Goal: Information Seeking & Learning: Understand process/instructions

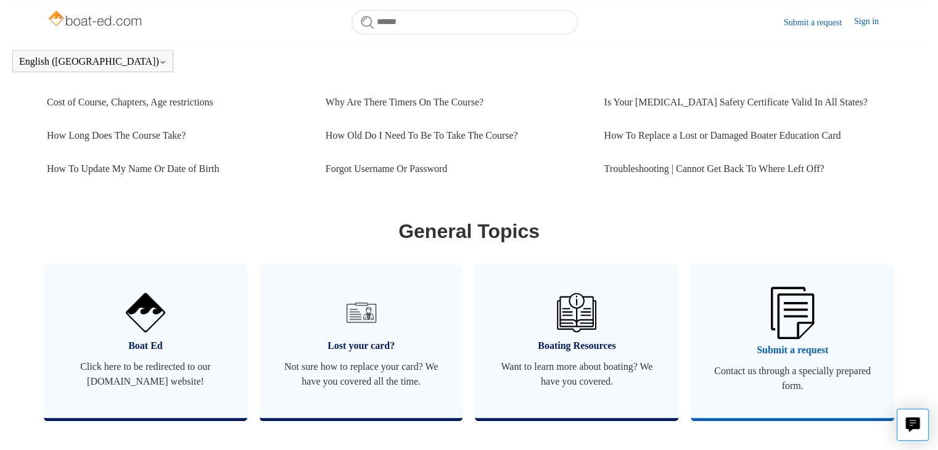
scroll to position [516, 0]
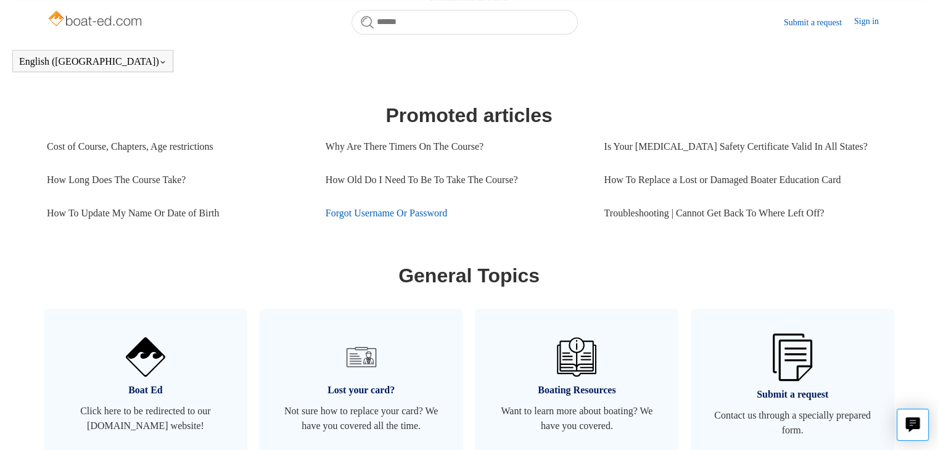
click at [411, 211] on link "Forgot Username Or Password" at bounding box center [456, 213] width 260 height 33
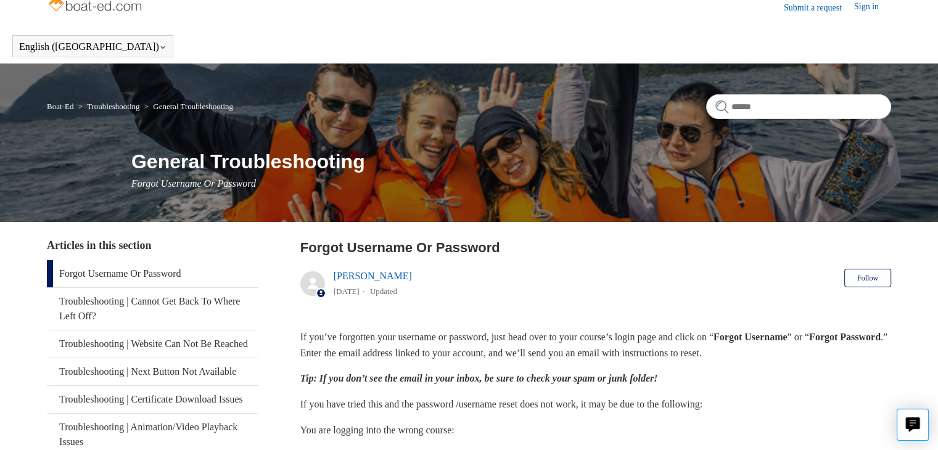
scroll to position [13, 0]
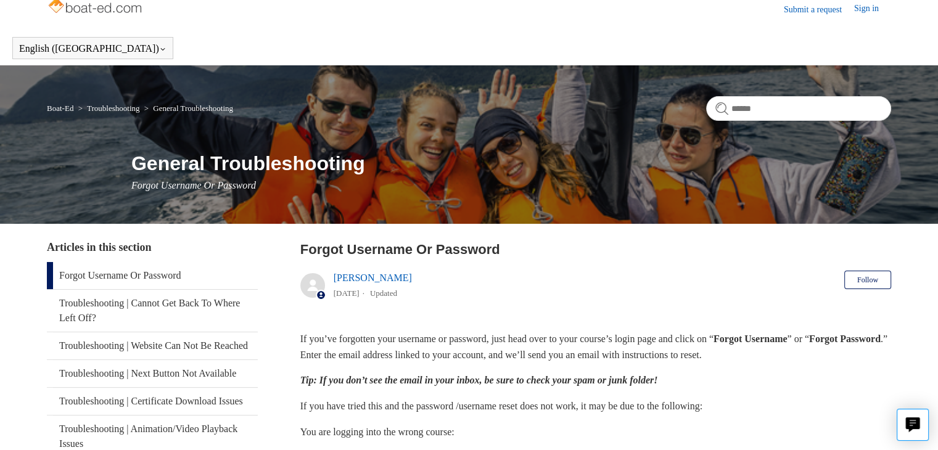
click at [809, 9] on link "Submit a request" at bounding box center [819, 9] width 70 height 13
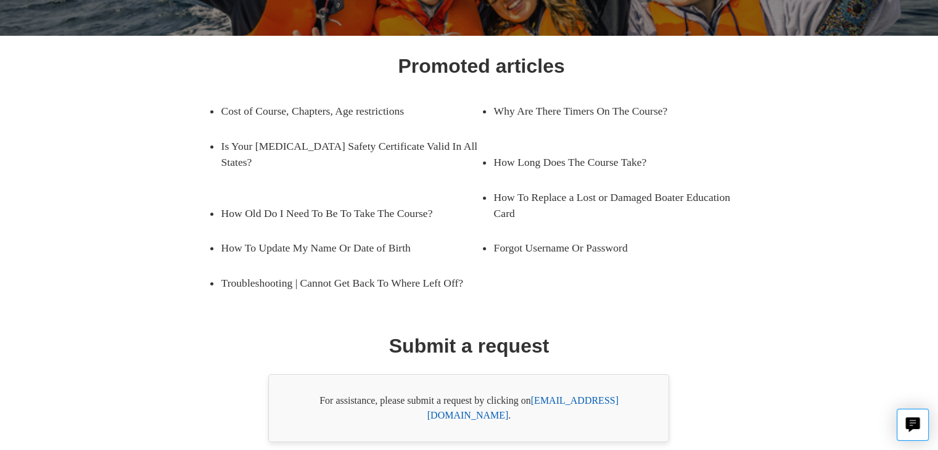
scroll to position [197, 0]
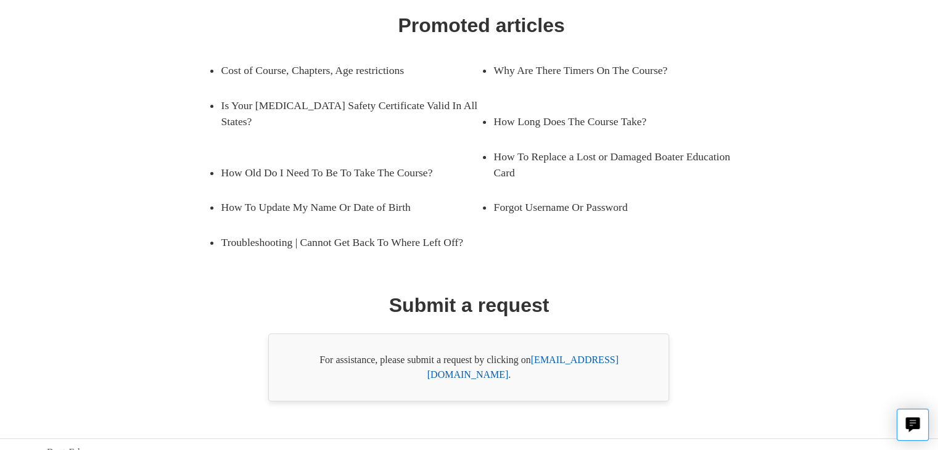
click at [550, 362] on link "support@boat-ed.com" at bounding box center [523, 367] width 191 height 25
click at [580, 358] on link "support@boat-ed.com" at bounding box center [523, 367] width 191 height 25
click at [568, 358] on link "support@boat-ed.com" at bounding box center [523, 367] width 191 height 25
click at [552, 193] on link "Forgot Username Or Password" at bounding box center [615, 207] width 242 height 35
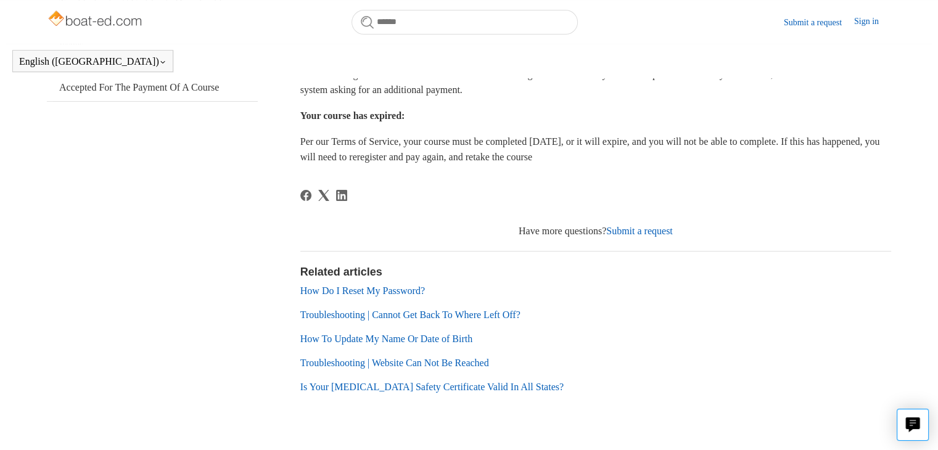
scroll to position [408, 0]
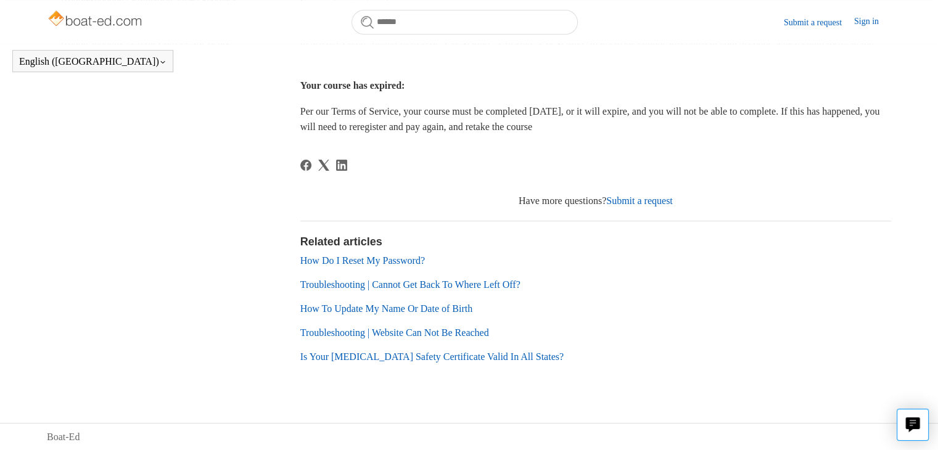
click at [387, 262] on link "How Do I Reset My Password?" at bounding box center [362, 260] width 125 height 10
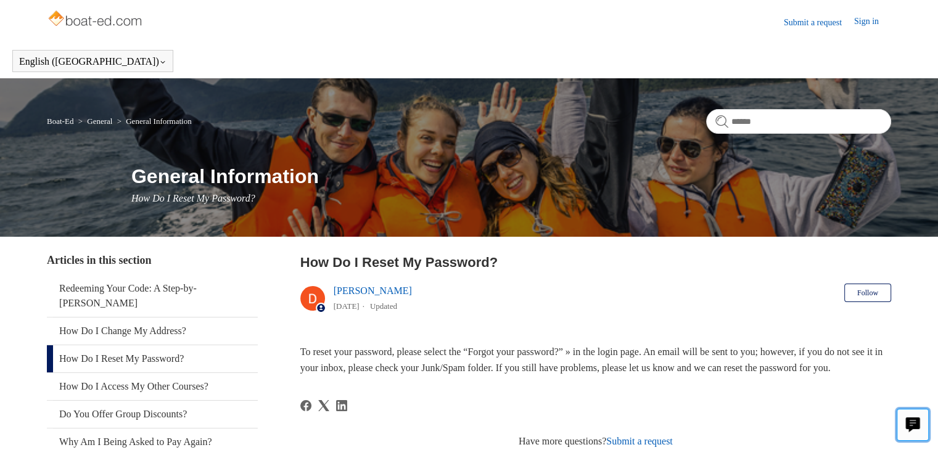
click at [911, 424] on icon "Live chat" at bounding box center [913, 424] width 14 height 12
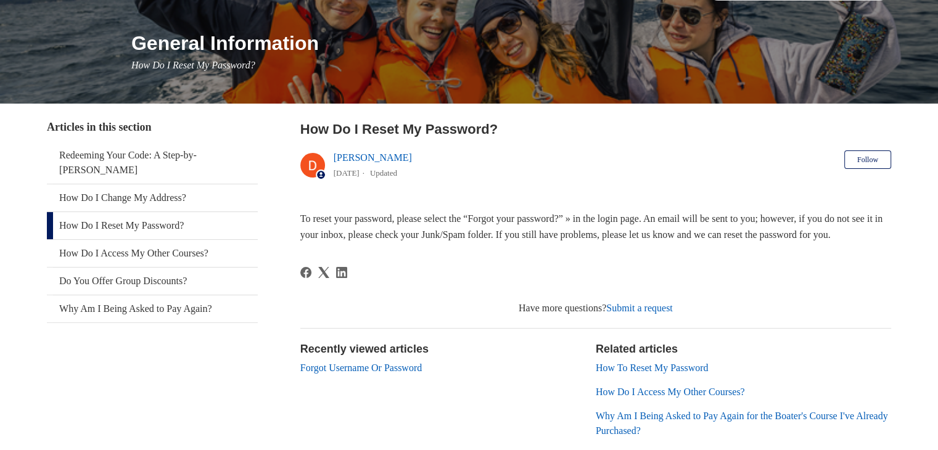
scroll to position [138, 0]
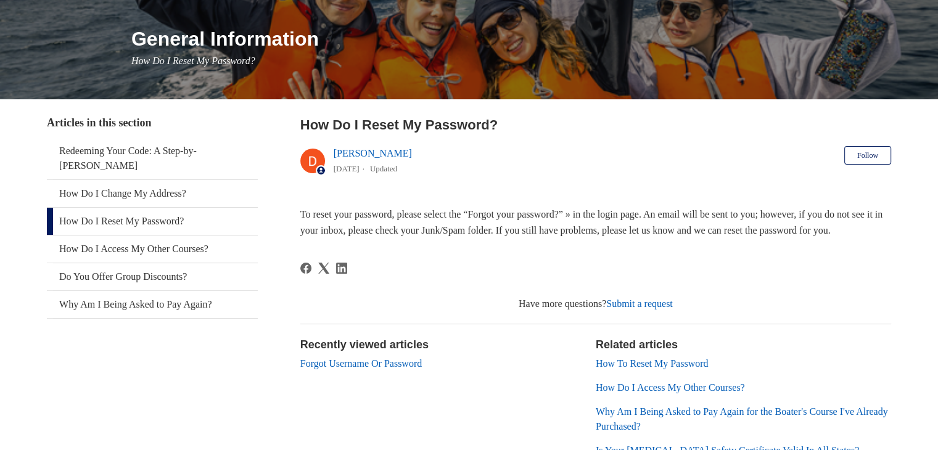
click at [640, 309] on link "Submit a request" at bounding box center [639, 304] width 67 height 10
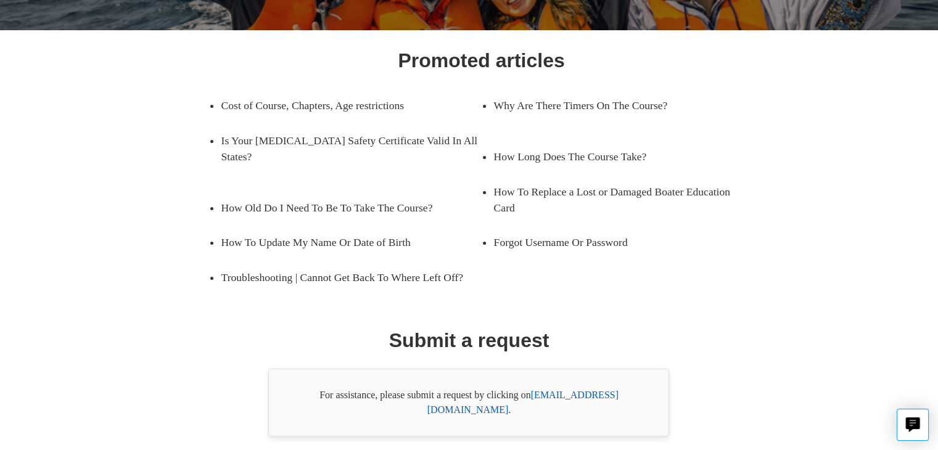
scroll to position [197, 0]
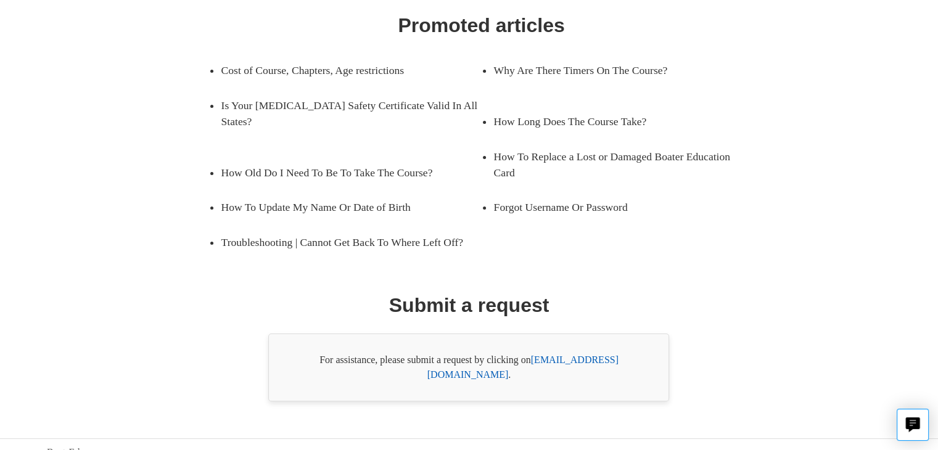
click at [592, 358] on link "[EMAIL_ADDRESS][DOMAIN_NAME]" at bounding box center [523, 367] width 191 height 25
click at [72, 445] on link "Boat-Ed" at bounding box center [63, 452] width 33 height 15
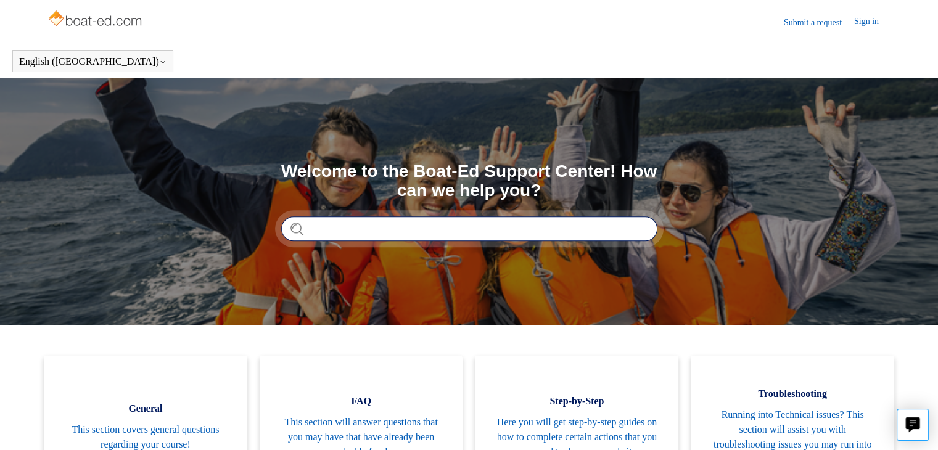
click at [585, 230] on input "Search" at bounding box center [469, 229] width 376 height 25
type input "******"
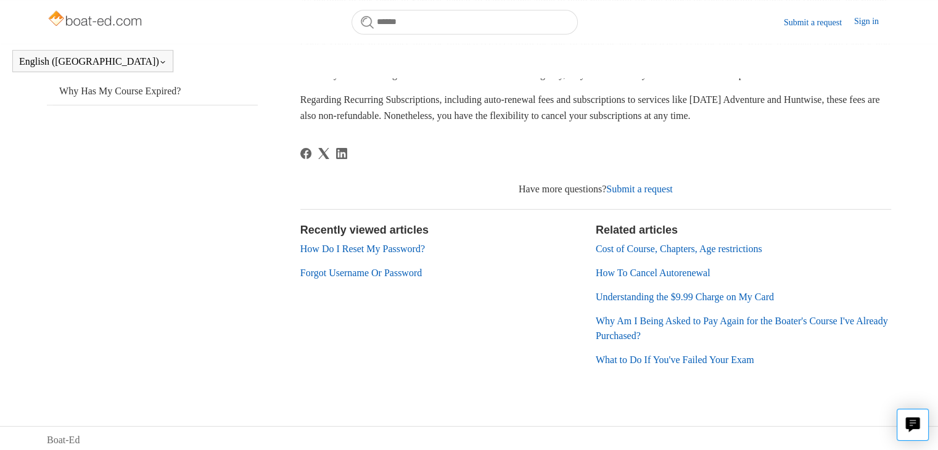
scroll to position [318, 0]
click at [363, 276] on link "Forgot Username Or Password" at bounding box center [361, 271] width 122 height 10
